Goal: Information Seeking & Learning: Learn about a topic

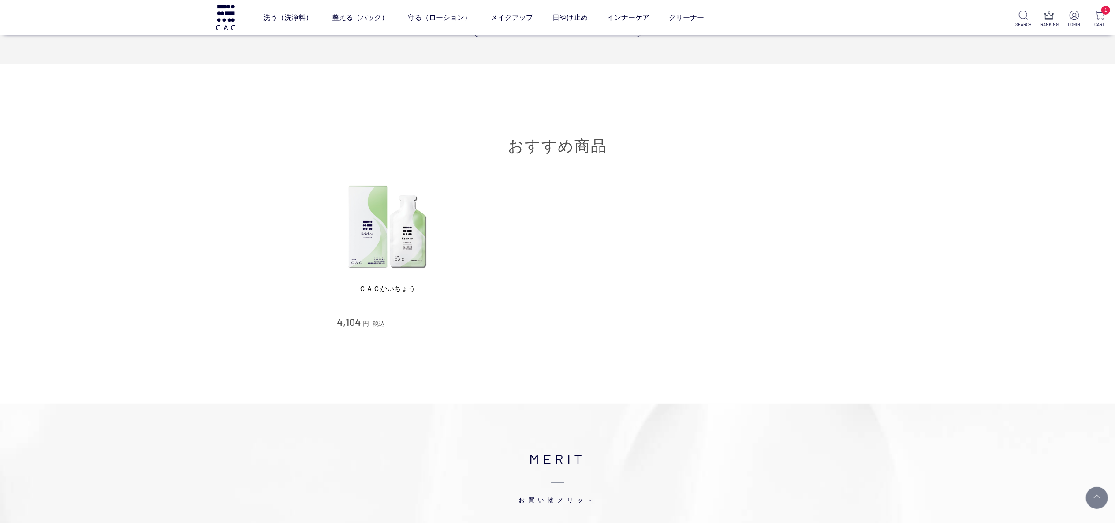
scroll to position [3528, 0]
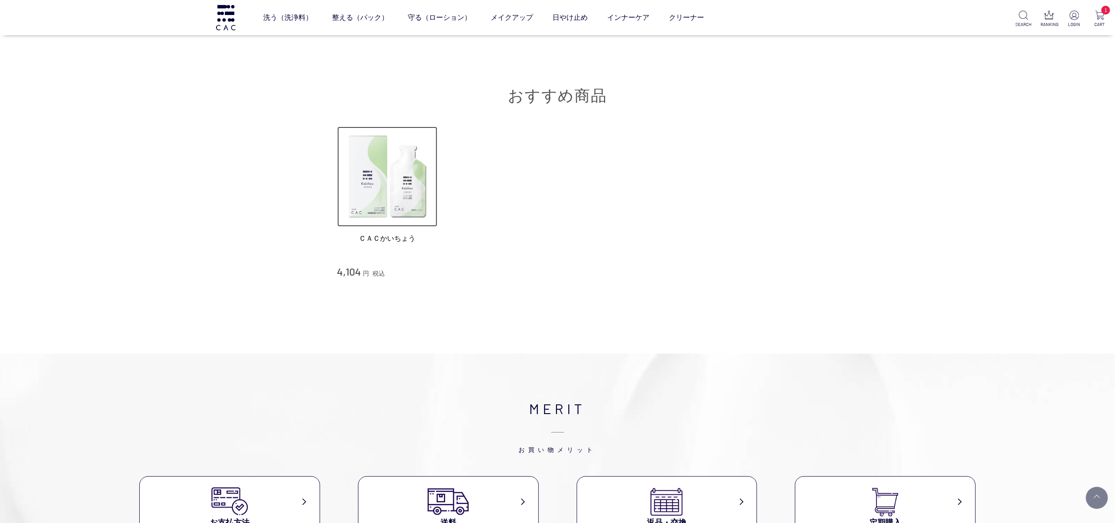
click at [407, 189] on img at bounding box center [387, 177] width 101 height 101
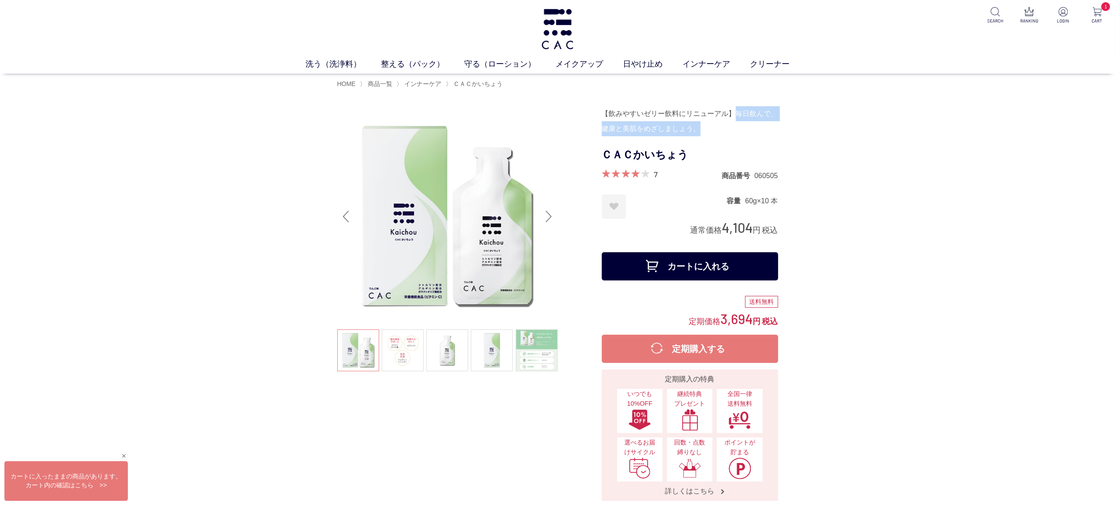
drag, startPoint x: 736, startPoint y: 114, endPoint x: 740, endPoint y: 127, distance: 13.4
click at [740, 127] on div "【飲みやすいゼリー飲料にリニューアル】毎日飲んで、健康と美肌をめざしましょう。" at bounding box center [690, 121] width 176 height 30
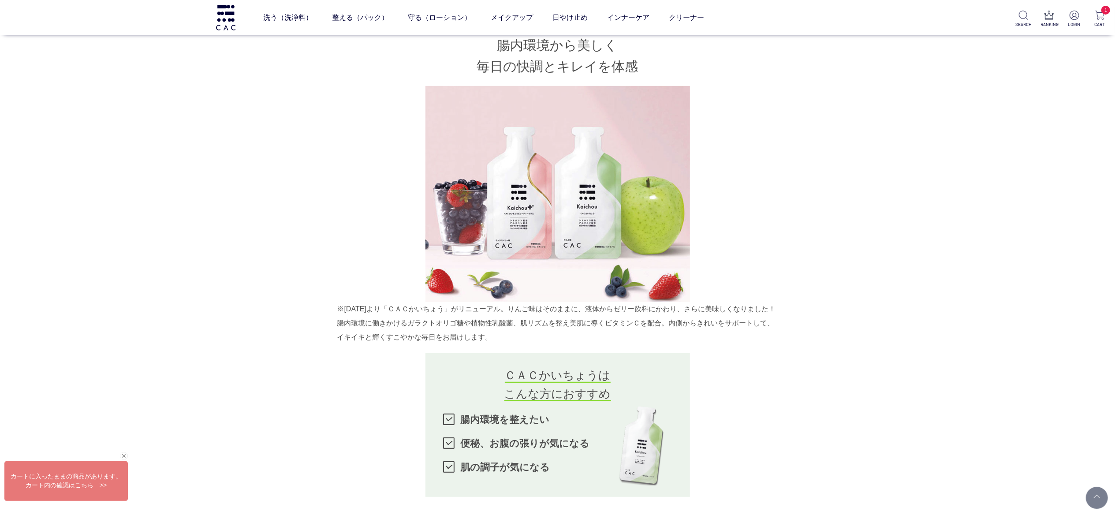
scroll to position [794, 0]
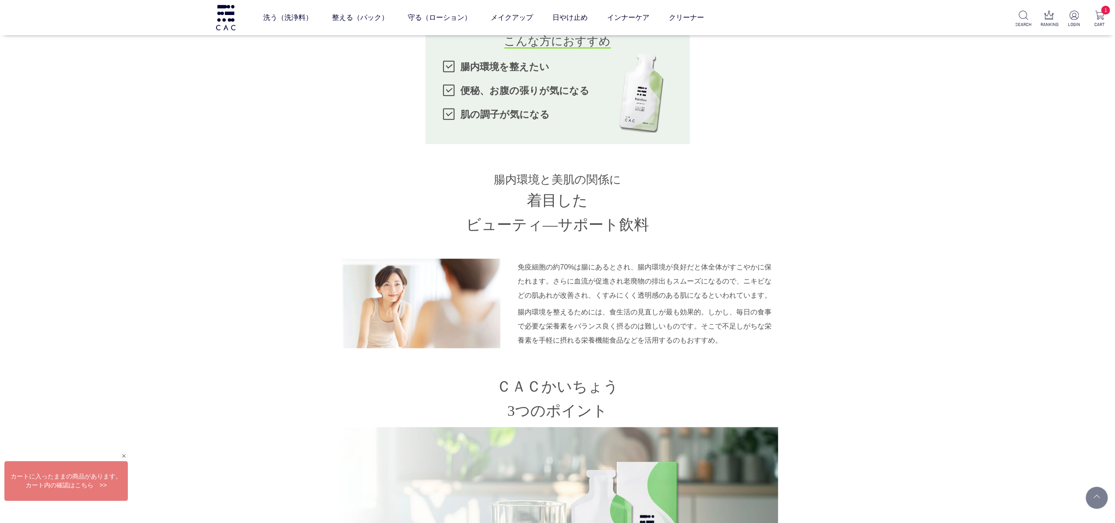
copy div "毎日飲んで、健康と美肌をめざしましょう。"
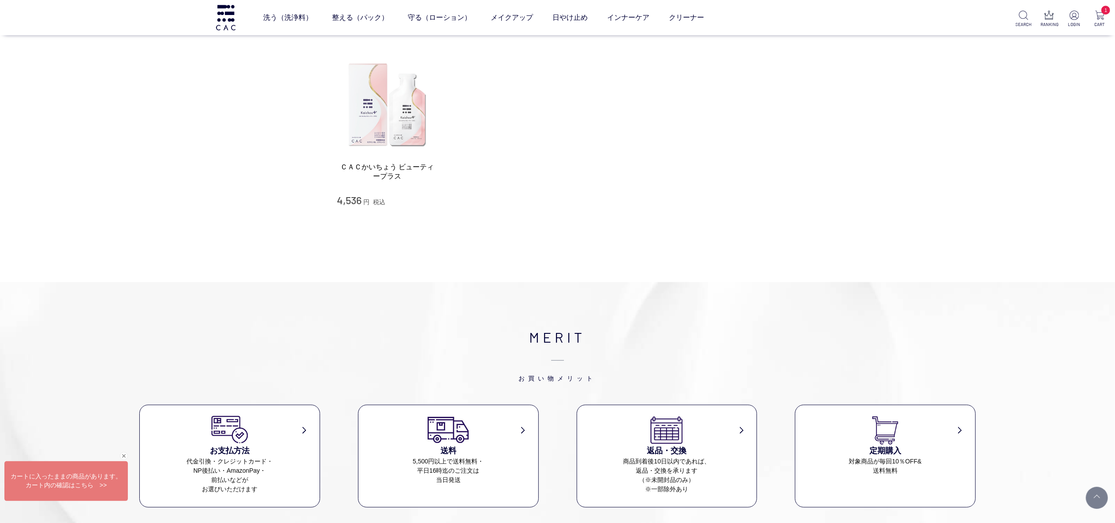
scroll to position [4057, 0]
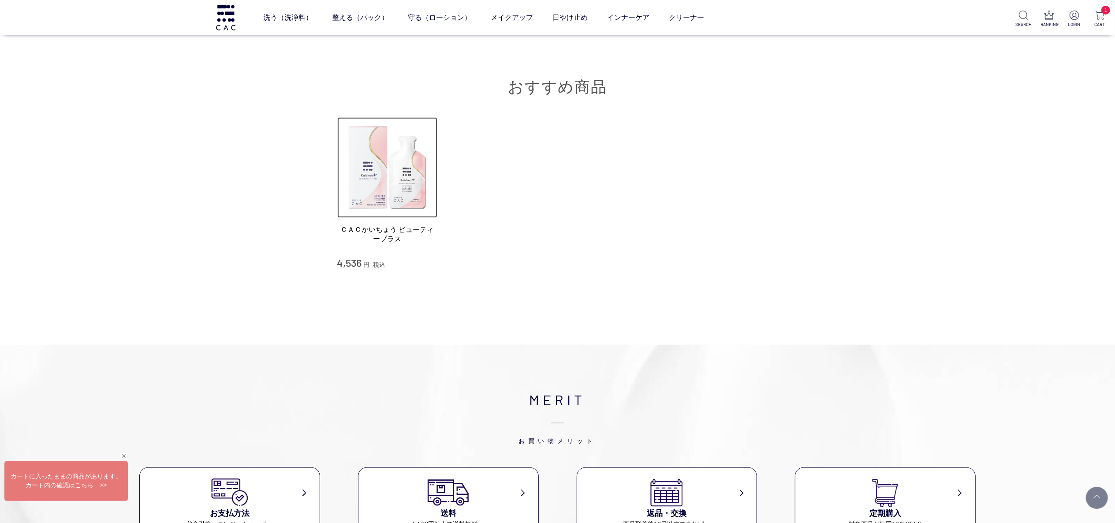
click at [383, 191] on img at bounding box center [387, 167] width 101 height 101
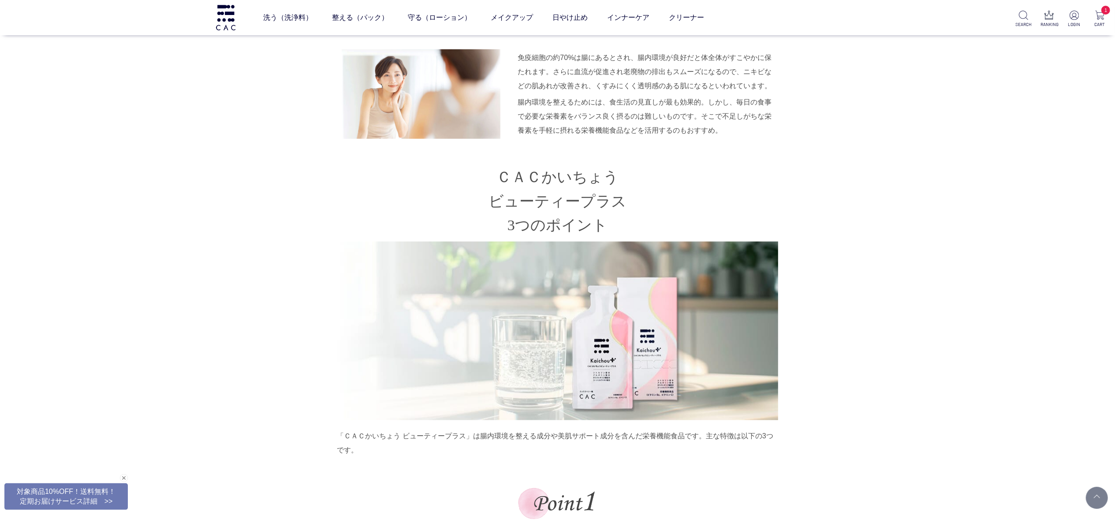
scroll to position [1235, 0]
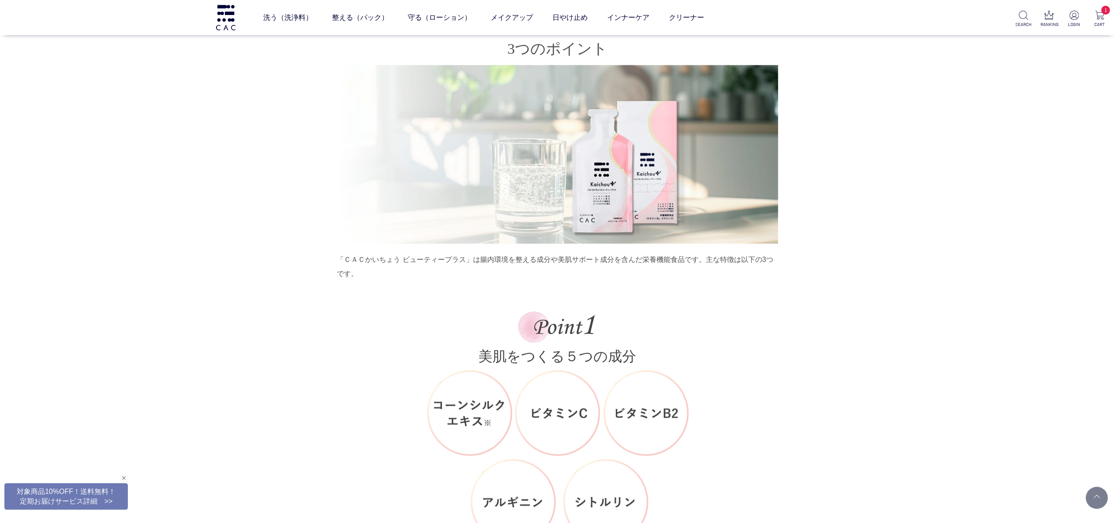
drag, startPoint x: 19, startPoint y: 177, endPoint x: 108, endPoint y: 201, distance: 92.5
click at [337, 177] on div "腸内環境から美しく 毎日の快調と美肌をサポート 「ＣＡＣかいちょう」に美肌サポート成分をプラスしたゼリー飲料です。 腸内環境と美肌の関係に着目し、 毎日のリズ…" at bounding box center [557, 411] width 441 height 2303
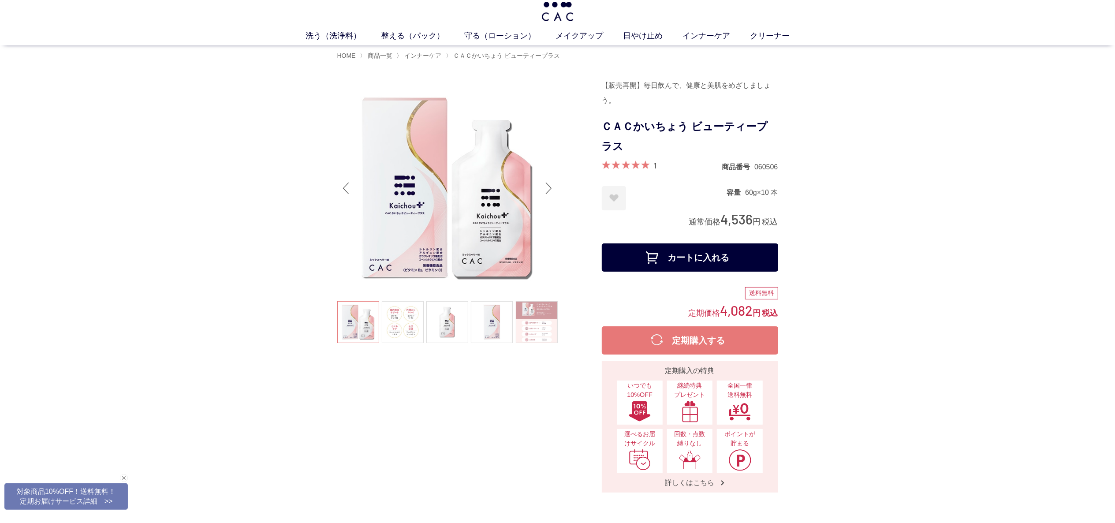
scroll to position [0, 0]
